Goal: Navigation & Orientation: Find specific page/section

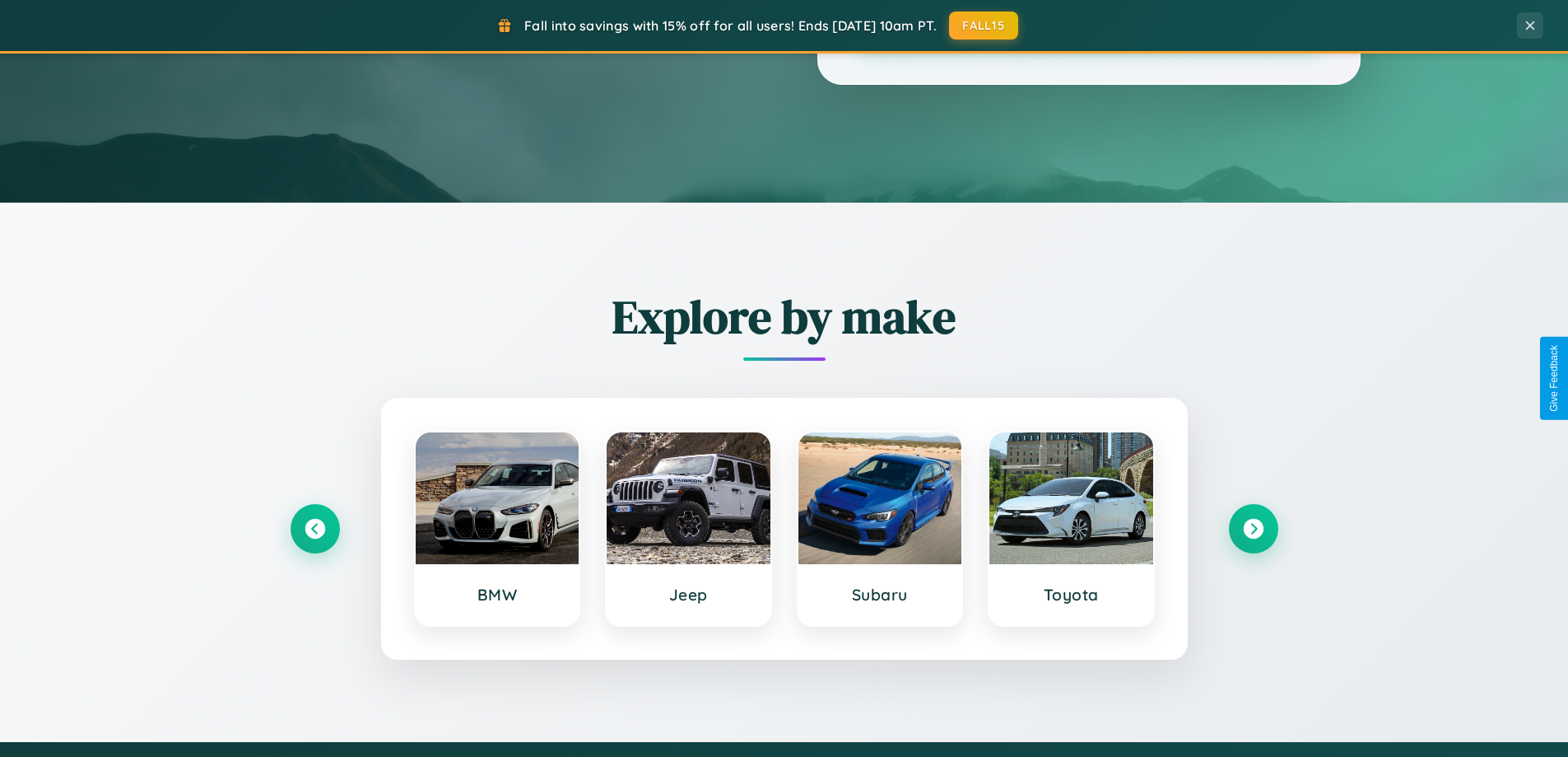
scroll to position [710, 0]
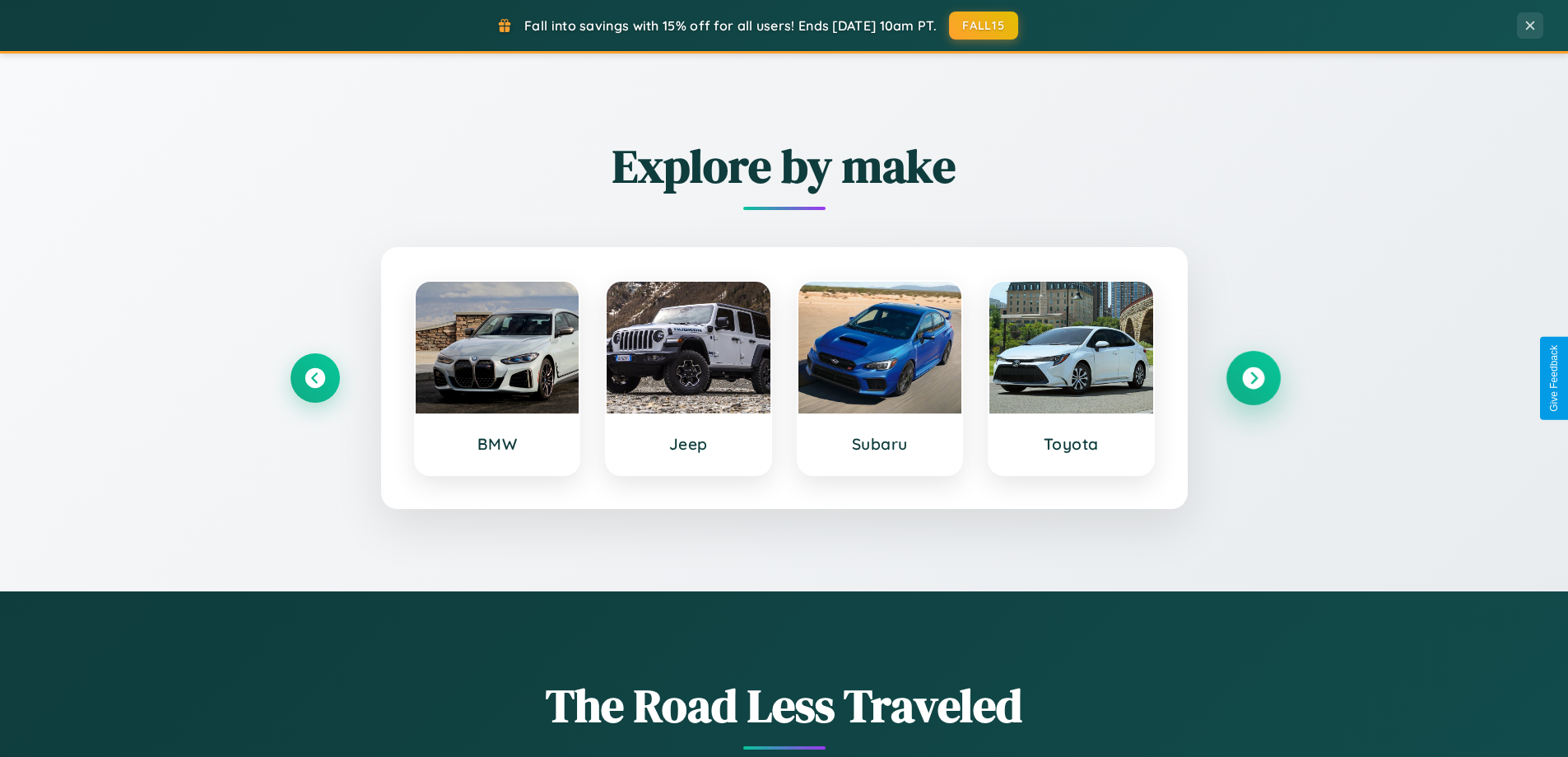
click at [1253, 378] on icon at bounding box center [1254, 378] width 23 height 23
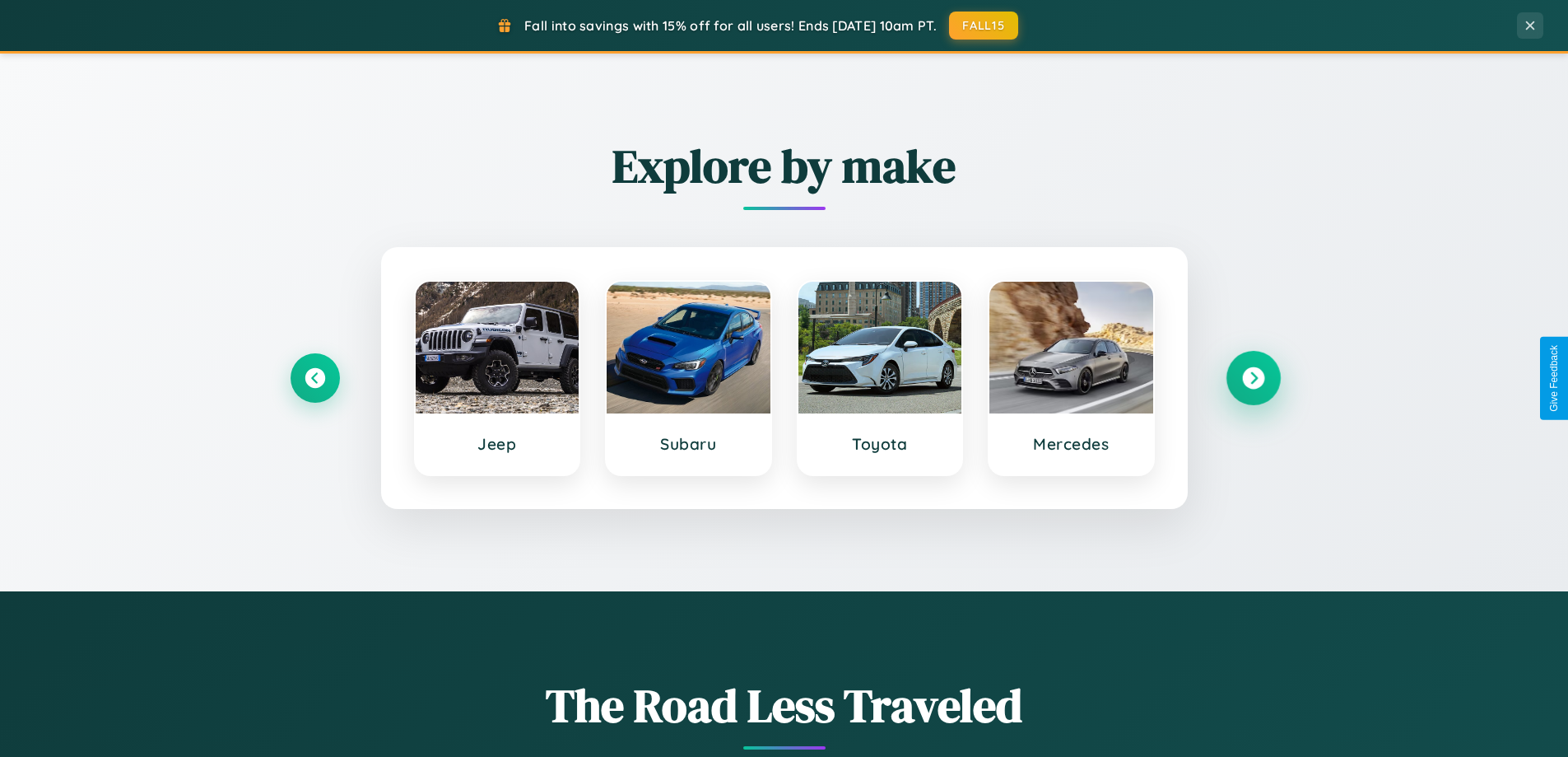
click at [1253, 378] on icon at bounding box center [1254, 378] width 23 height 23
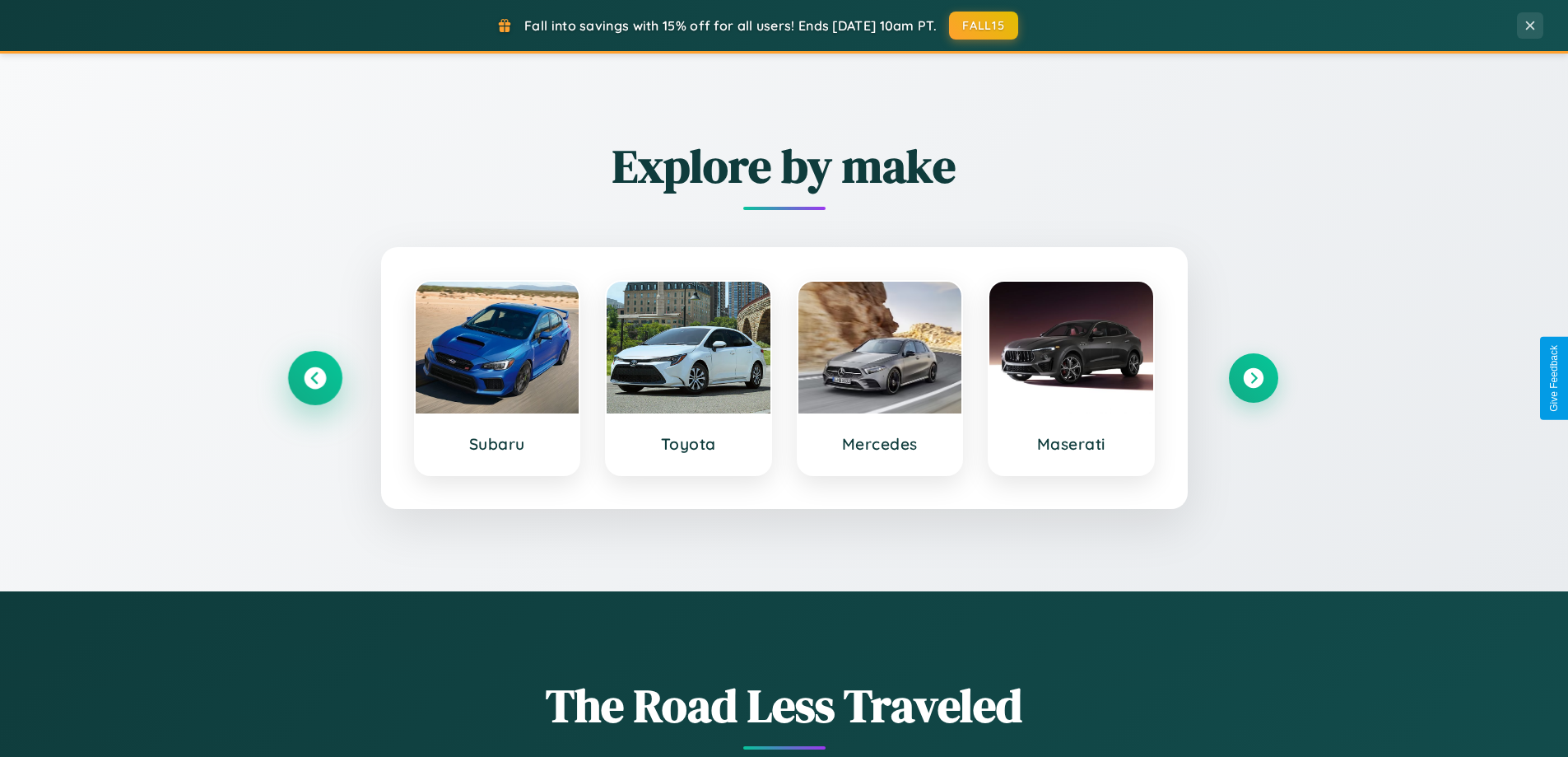
click at [314, 378] on icon at bounding box center [315, 378] width 23 height 23
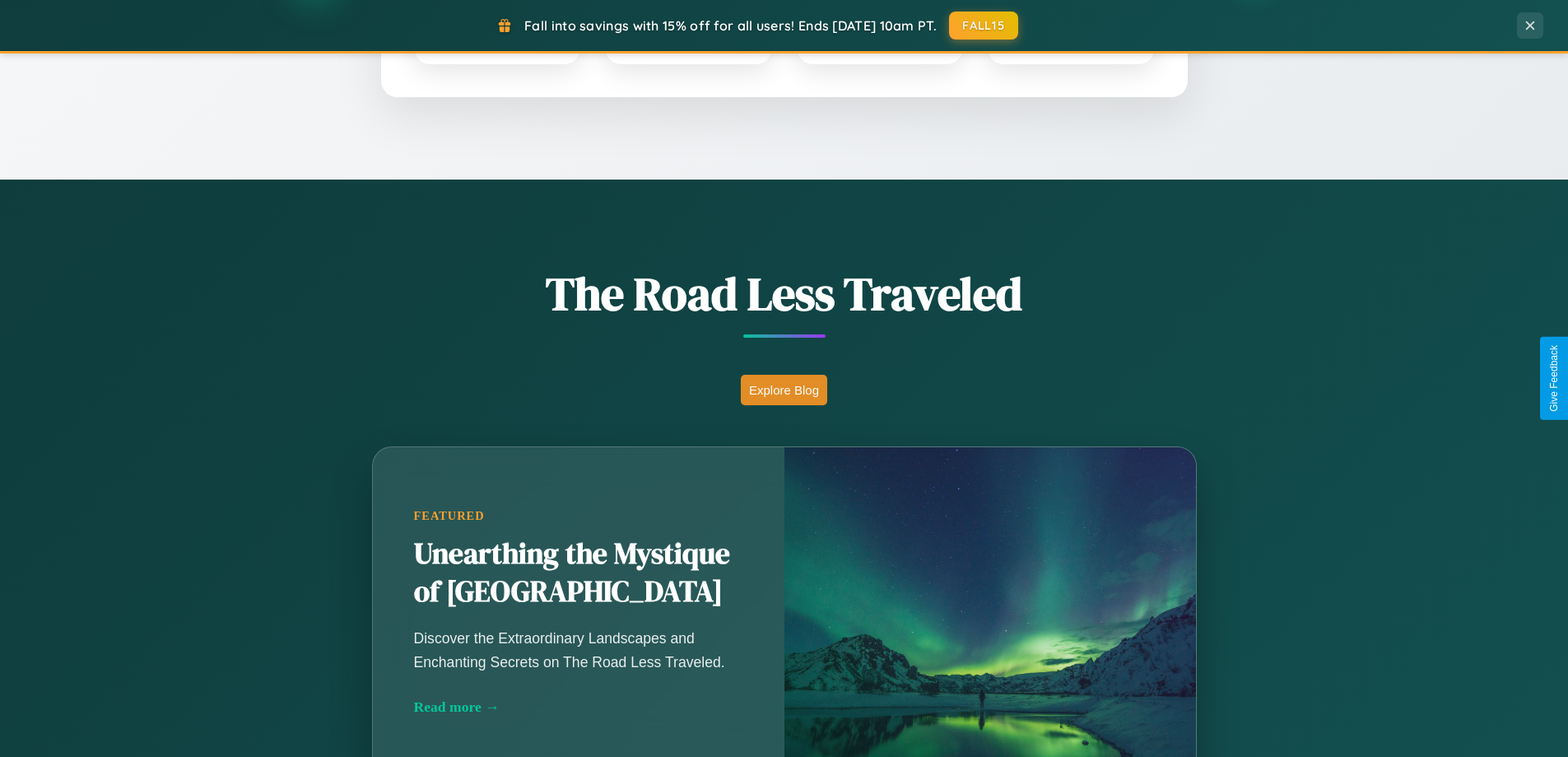
scroll to position [1133, 0]
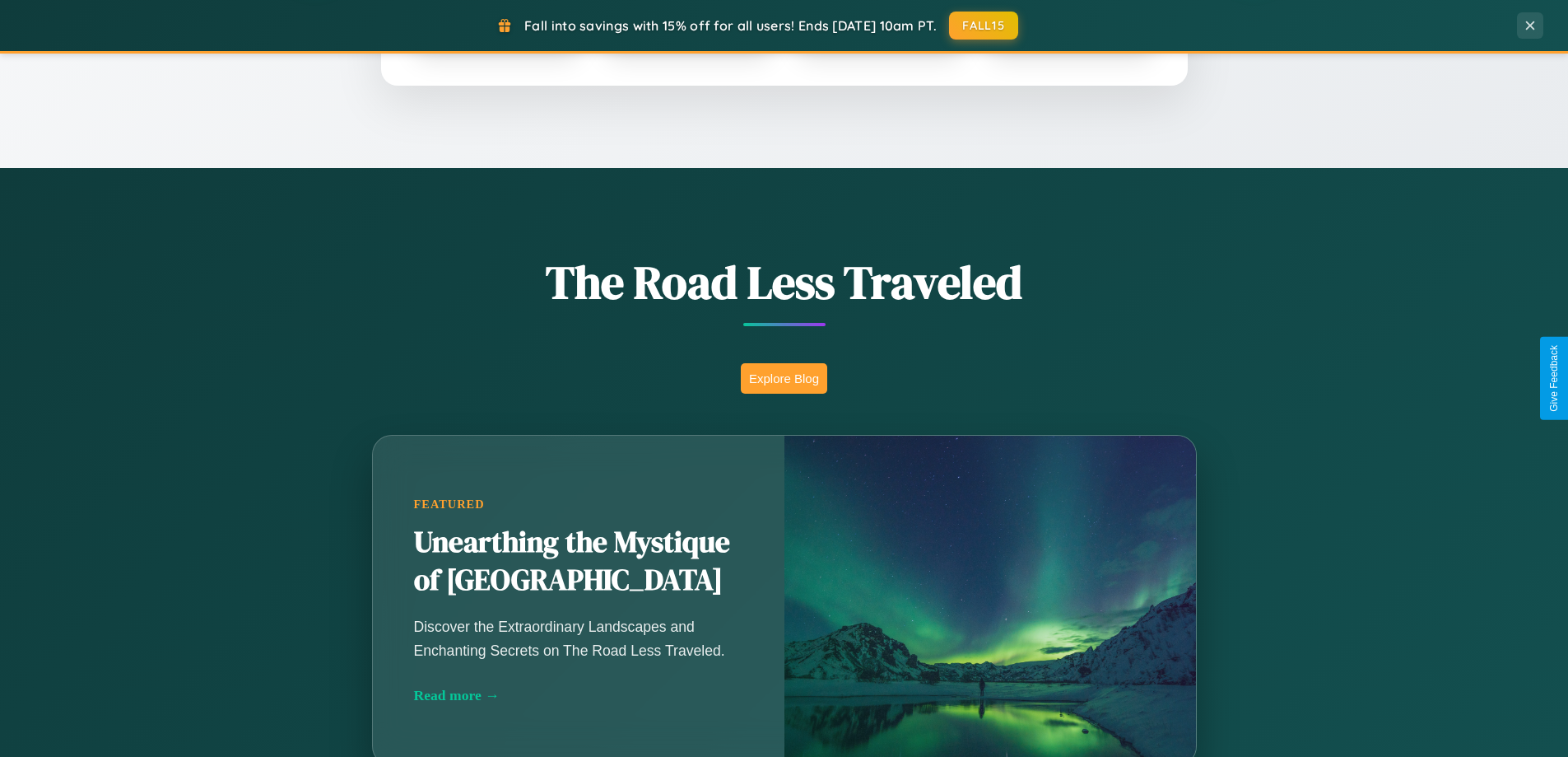
click at [784, 378] on button "Explore Blog" at bounding box center [784, 378] width 87 height 30
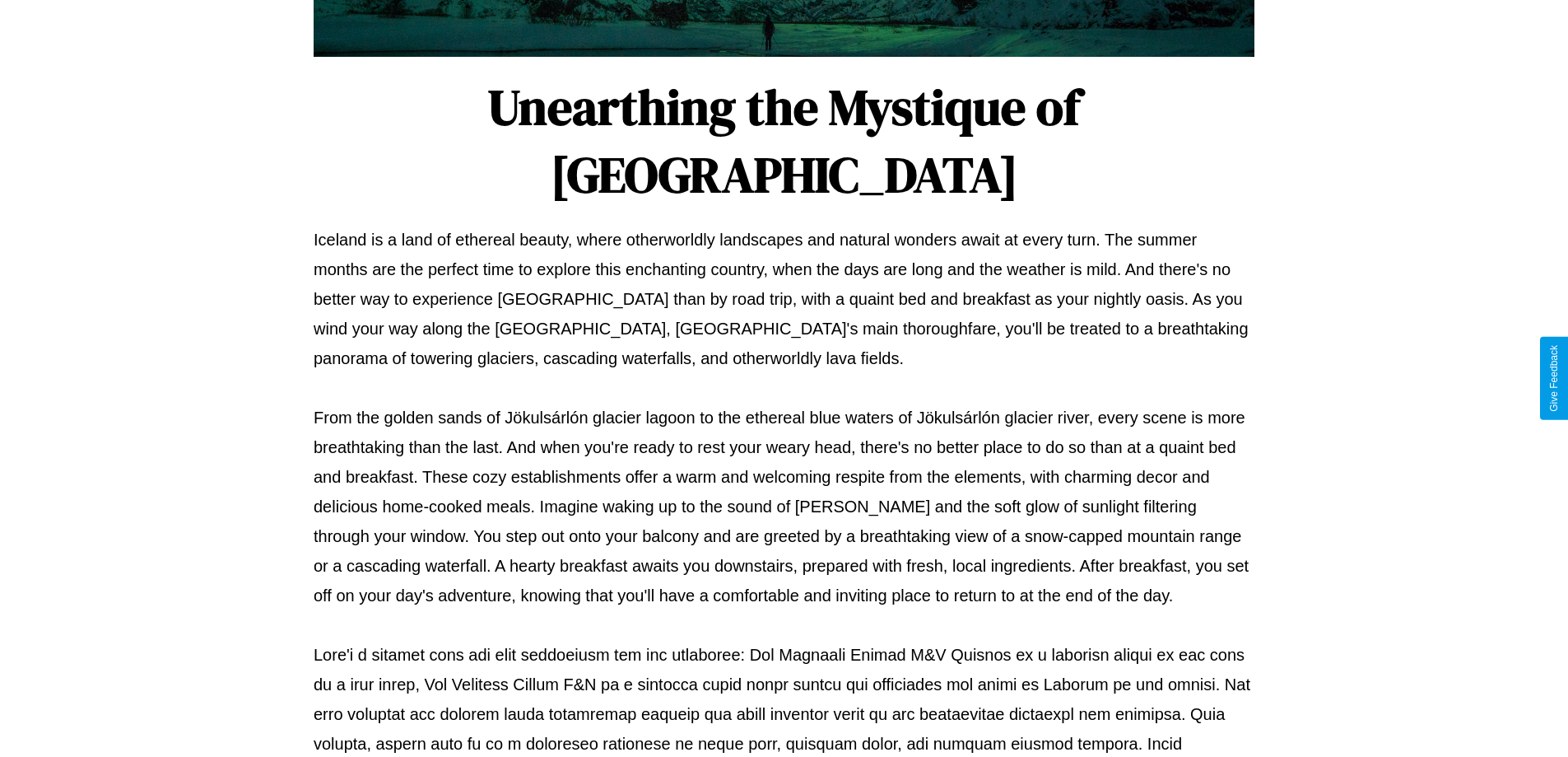
scroll to position [533, 0]
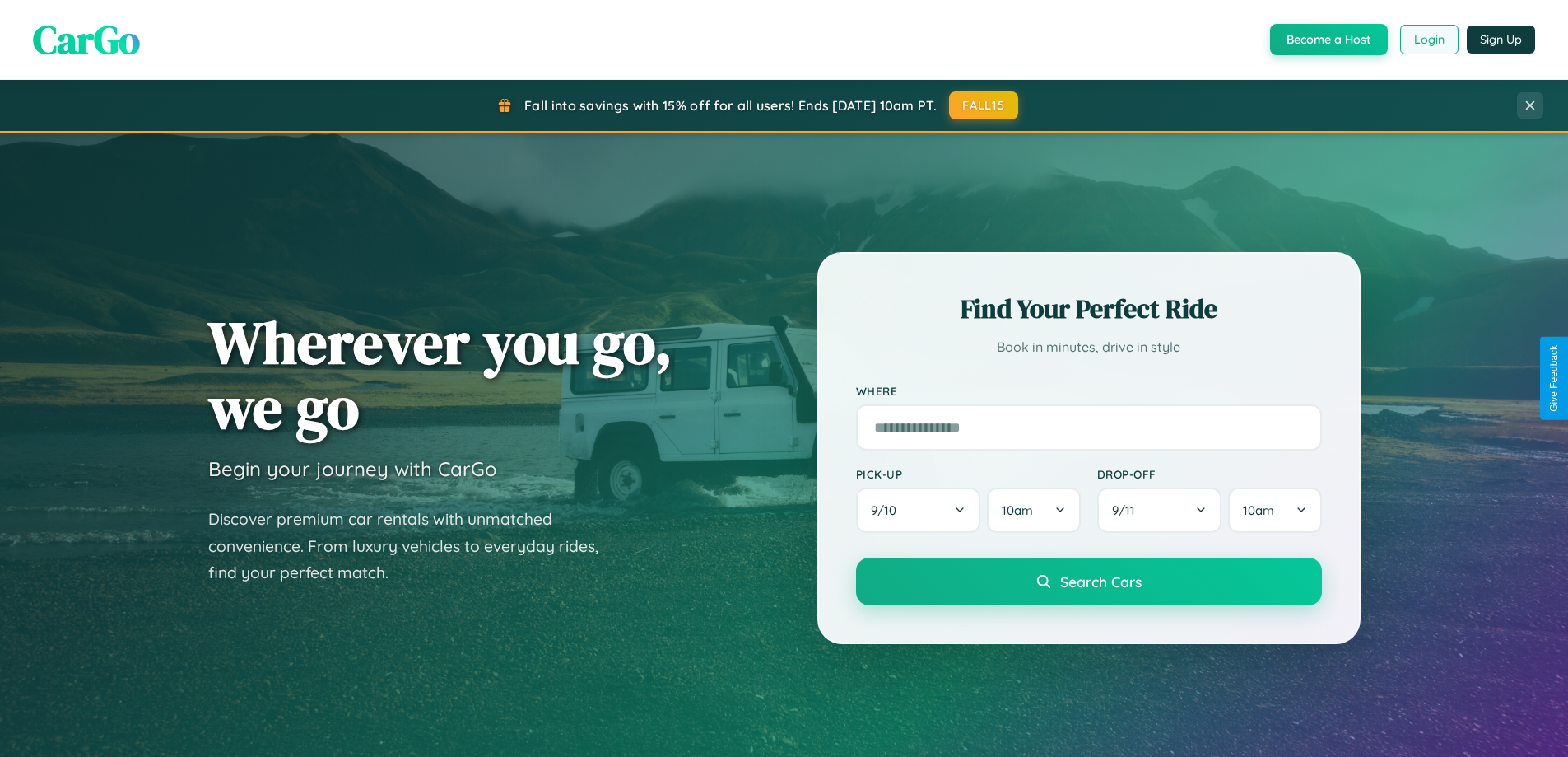
click at [1428, 40] on button "Login" at bounding box center [1429, 40] width 59 height 29
